Goal: Transaction & Acquisition: Purchase product/service

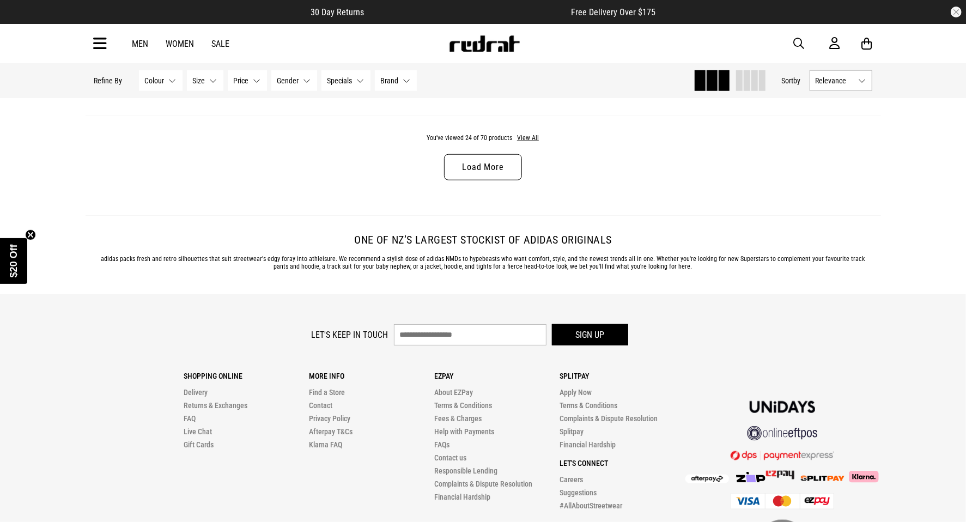
scroll to position [3561, 0]
click at [466, 165] on link "Load More" at bounding box center [482, 167] width 77 height 26
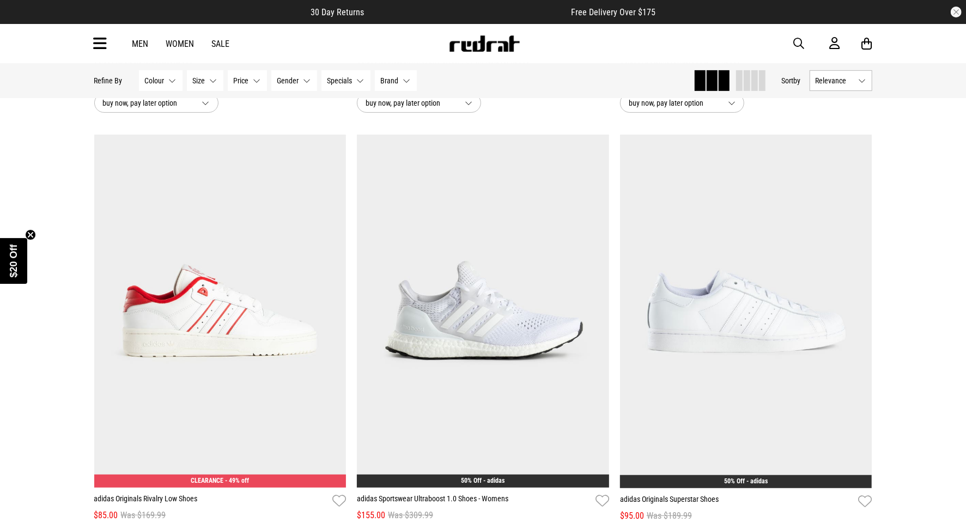
scroll to position [6758, 0]
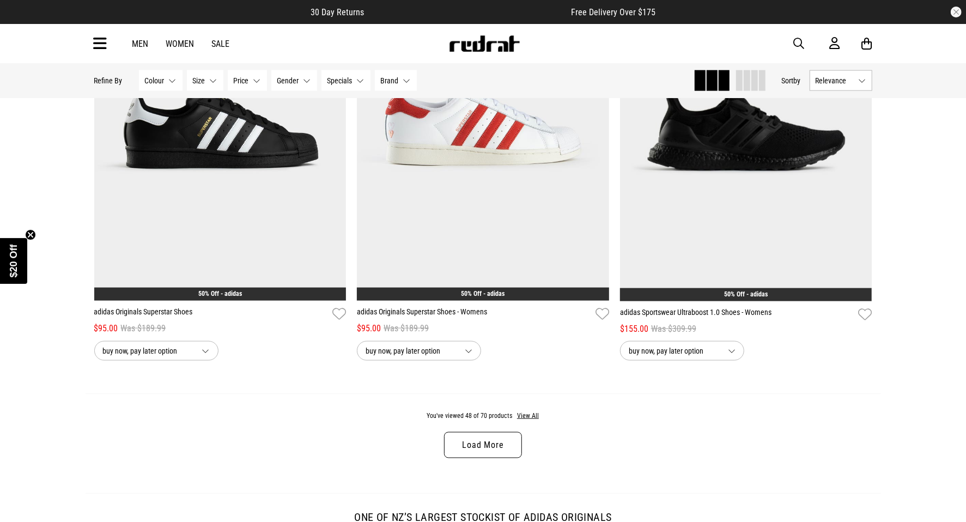
click at [476, 457] on link "Load More" at bounding box center [482, 445] width 77 height 26
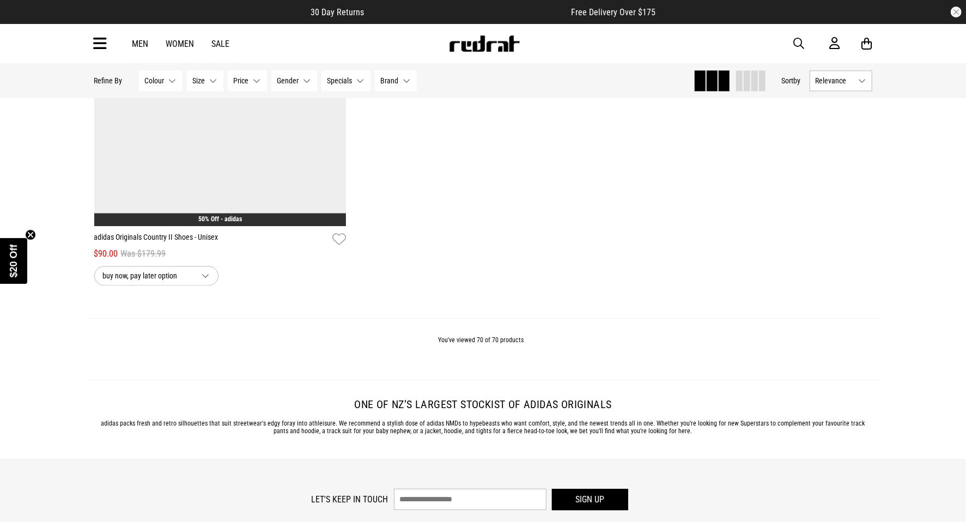
scroll to position [10547, 0]
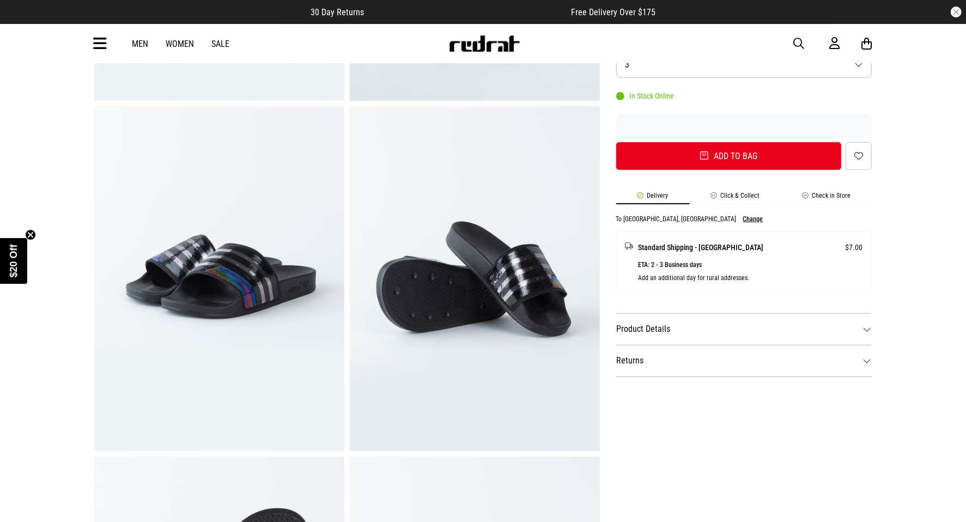
scroll to position [349, 0]
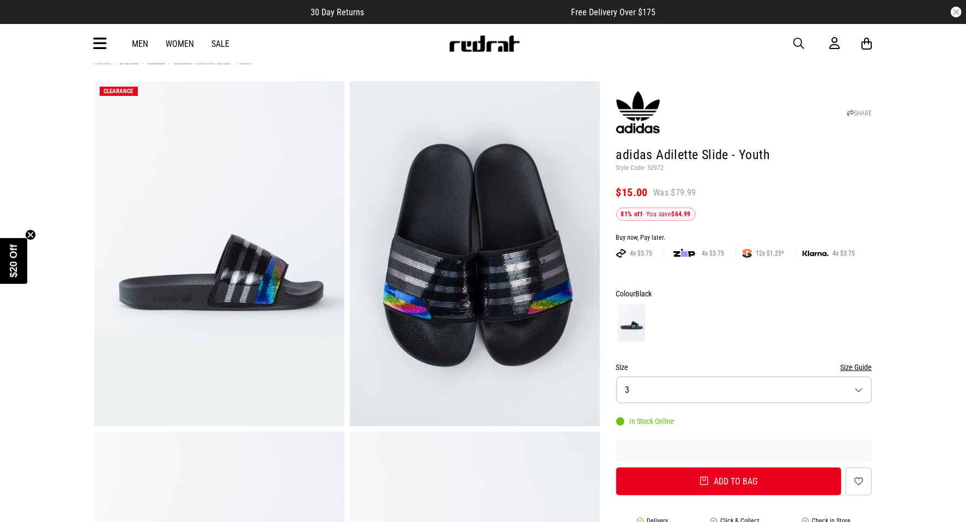
click at [683, 384] on button "Size 3" at bounding box center [744, 390] width 256 height 27
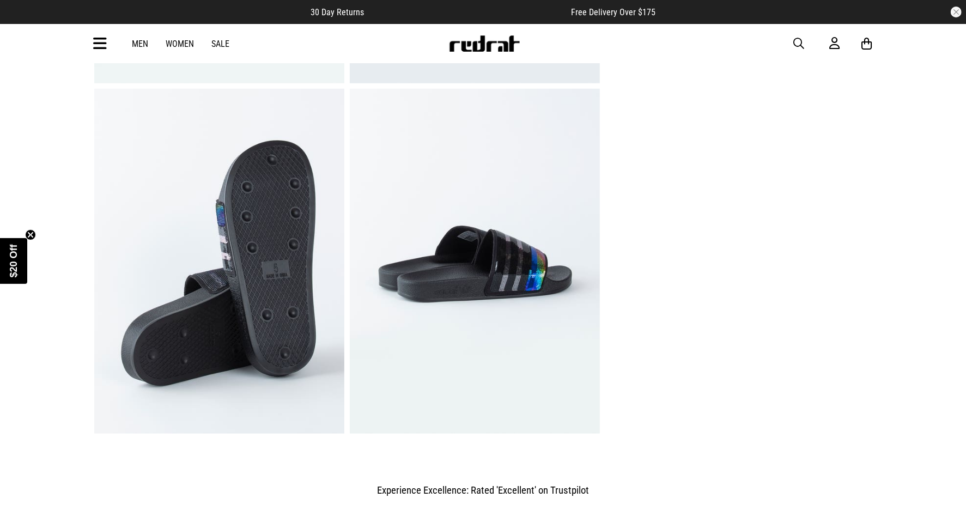
scroll to position [714, 0]
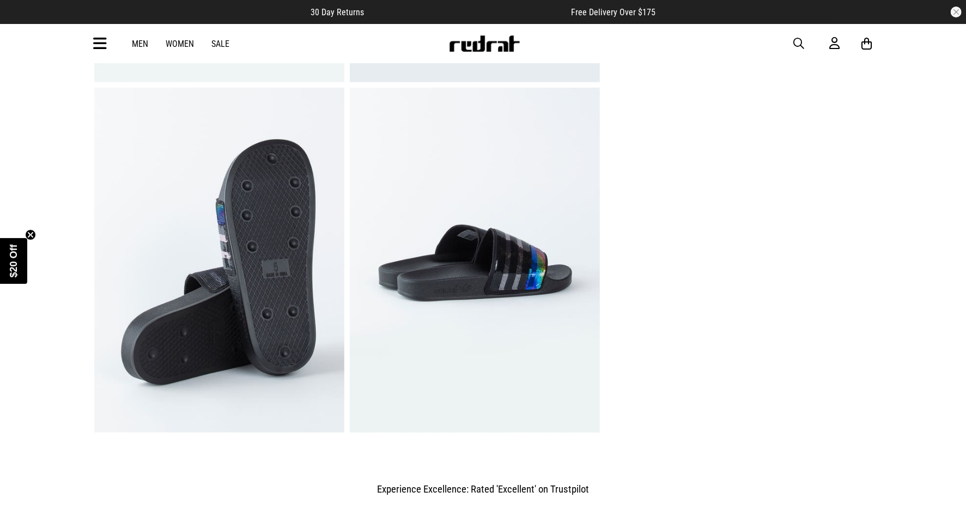
click at [483, 292] on img at bounding box center [475, 260] width 250 height 345
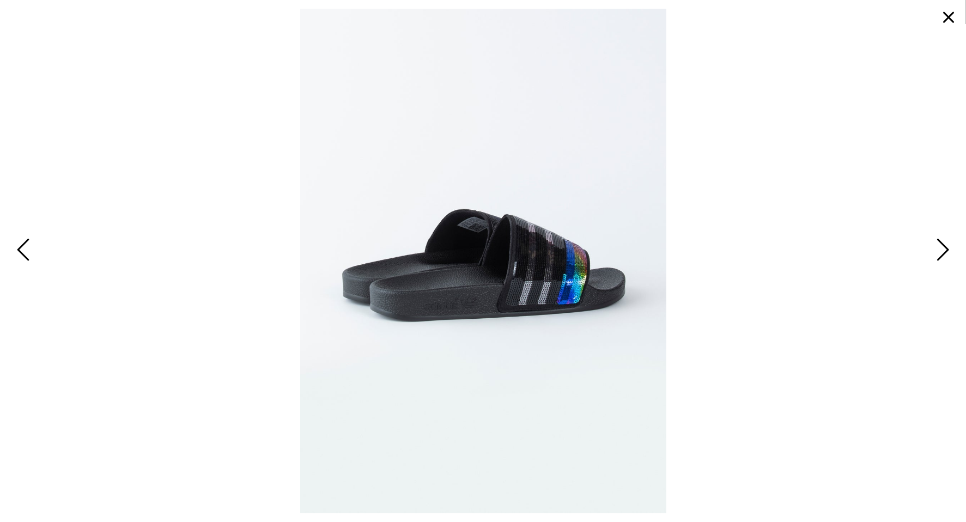
click at [32, 251] on span "Previous" at bounding box center [24, 251] width 17 height 32
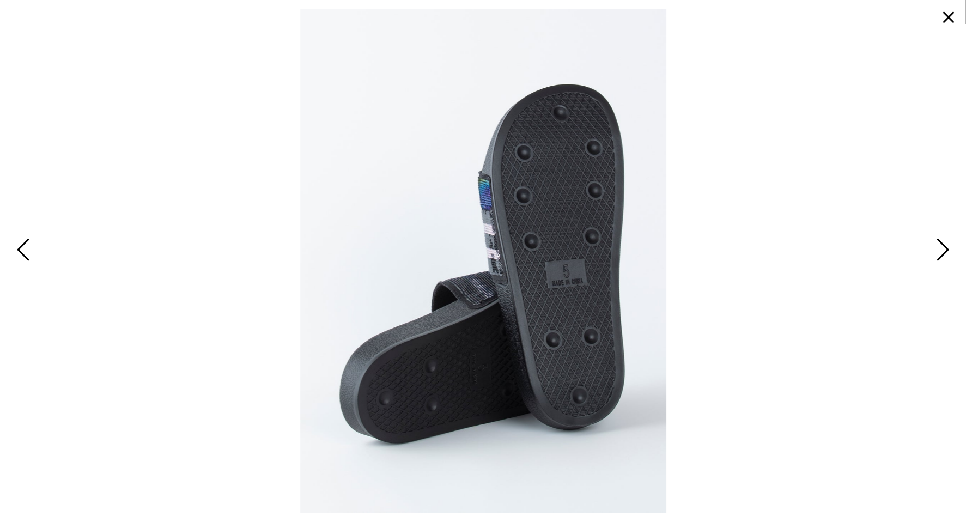
click at [32, 251] on span "Previous" at bounding box center [24, 251] width 17 height 32
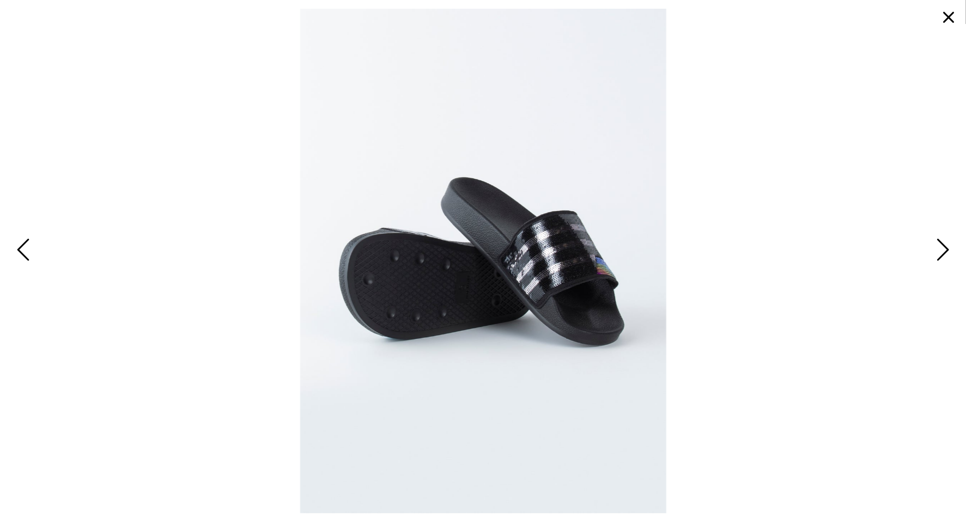
click at [32, 251] on span "Previous" at bounding box center [24, 251] width 17 height 32
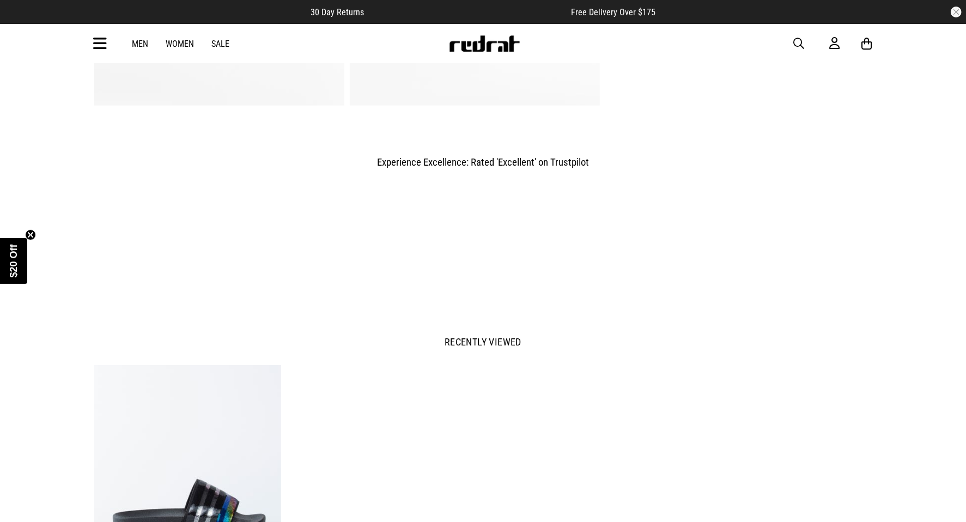
scroll to position [1221, 0]
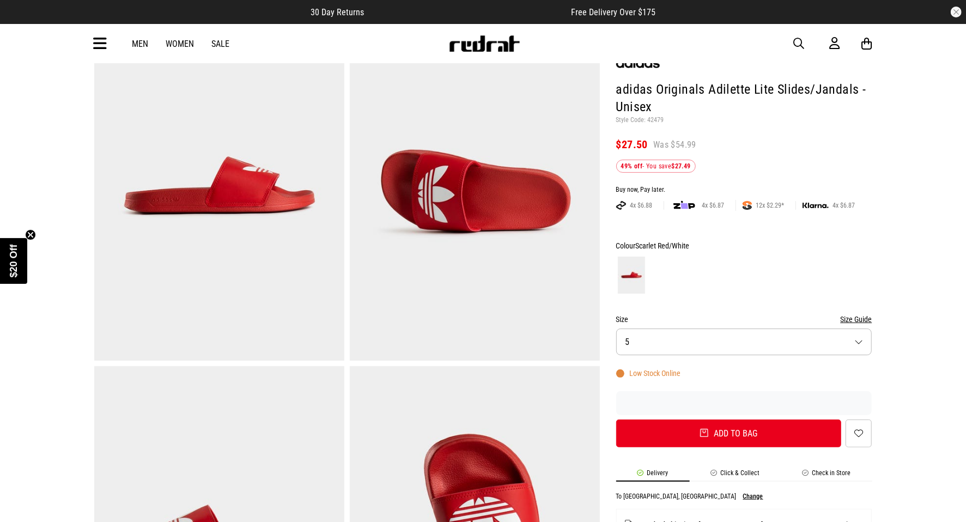
scroll to position [86, 0]
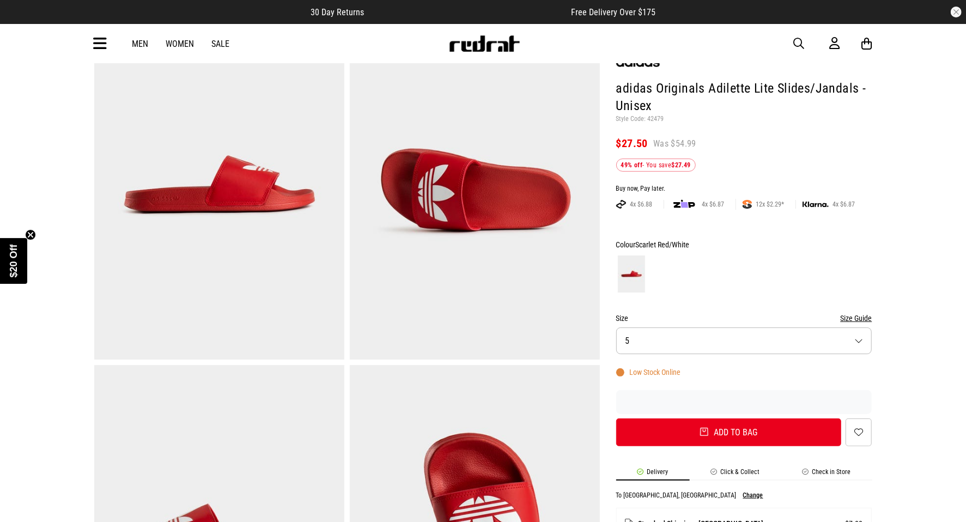
click at [816, 337] on button "Size 5" at bounding box center [744, 340] width 256 height 27
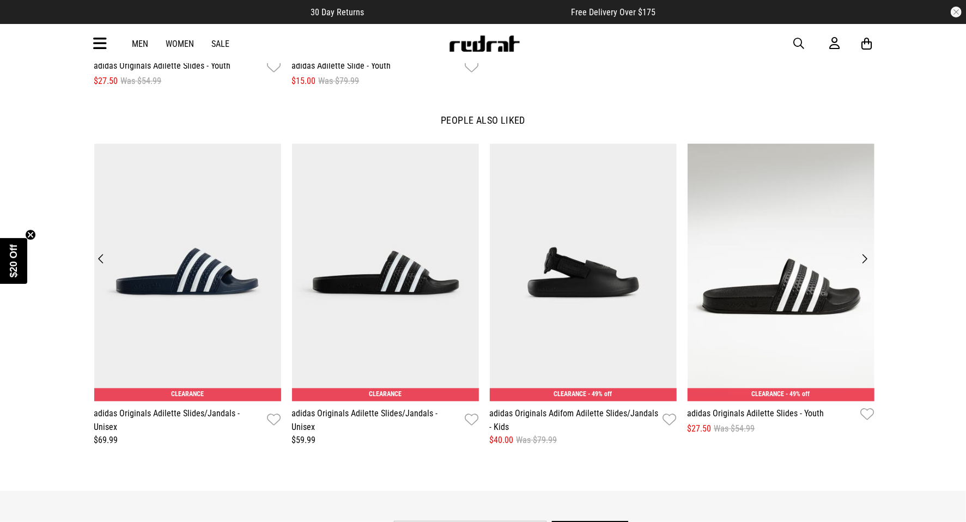
scroll to position [1617, 0]
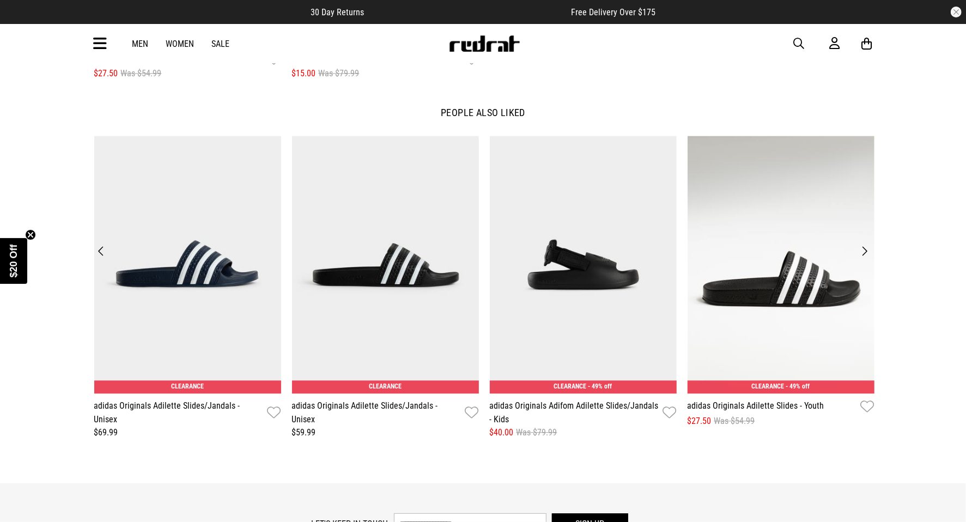
click at [858, 252] on button "Next" at bounding box center [865, 251] width 15 height 15
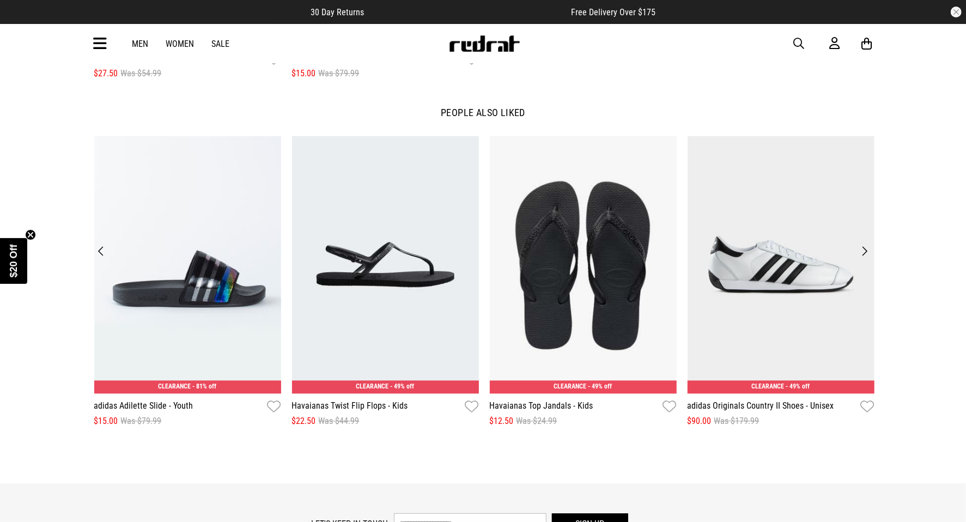
click at [858, 252] on button "Next" at bounding box center [865, 251] width 15 height 15
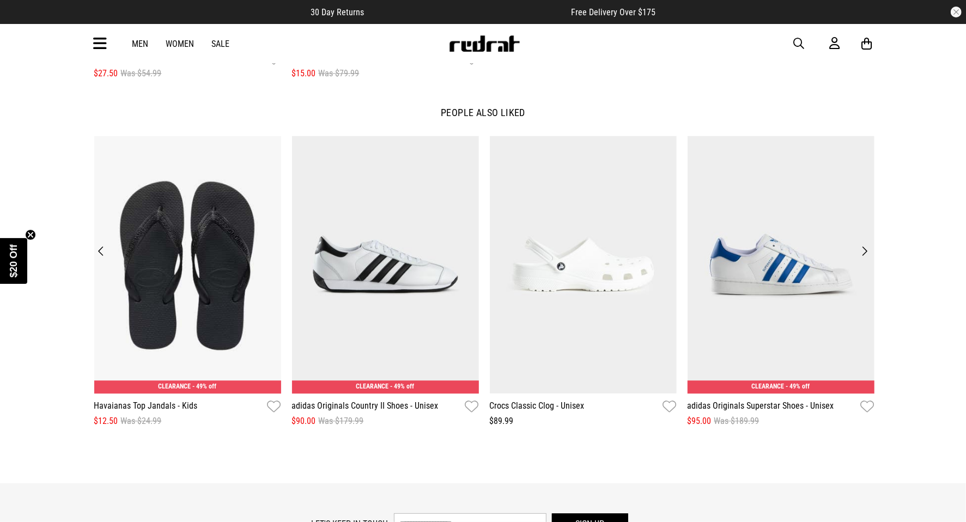
click at [858, 252] on button "Next" at bounding box center [865, 251] width 15 height 15
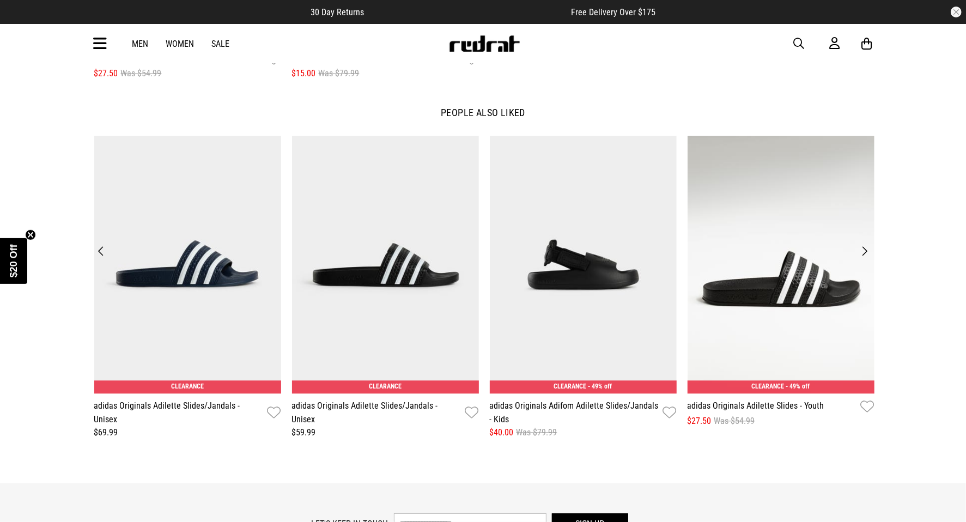
click at [858, 252] on button "Next" at bounding box center [865, 251] width 15 height 15
